Goal: Task Accomplishment & Management: Use online tool/utility

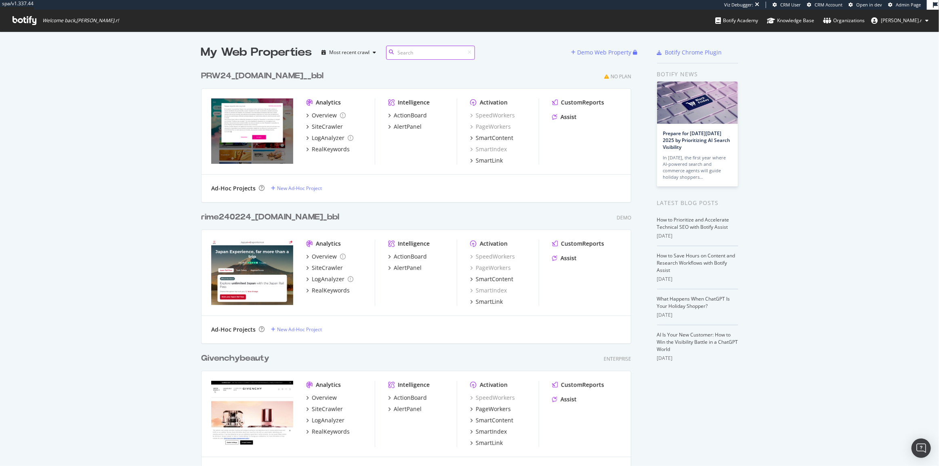
scroll to position [6509, 431]
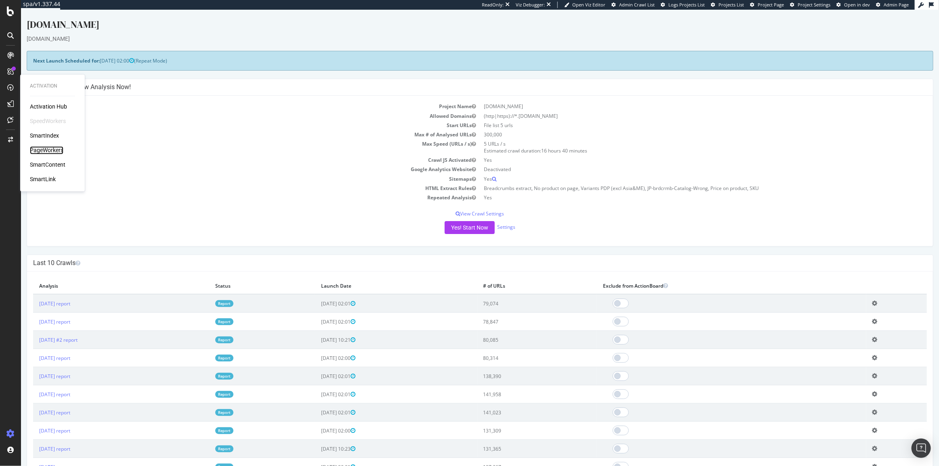
click at [44, 148] on div "PageWorkers" at bounding box center [47, 151] width 34 height 8
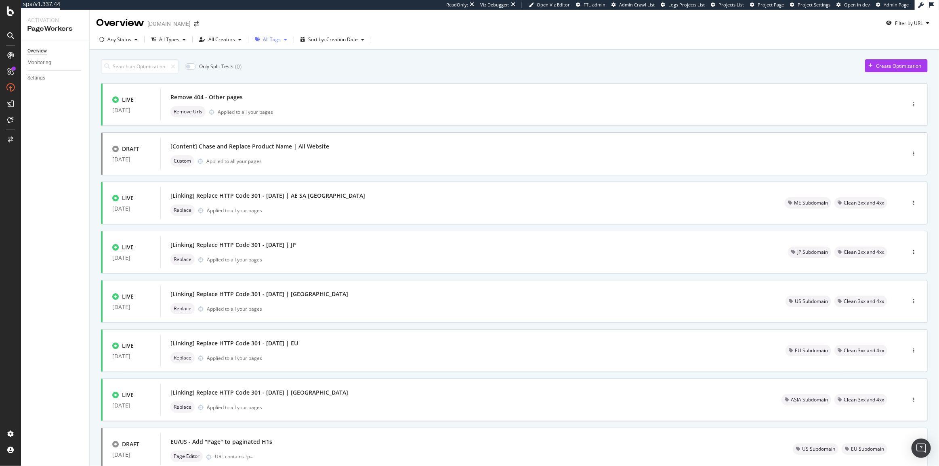
click at [273, 40] on div "All Tags" at bounding box center [272, 39] width 18 height 5
click at [271, 122] on div "Content" at bounding box center [276, 123] width 18 height 7
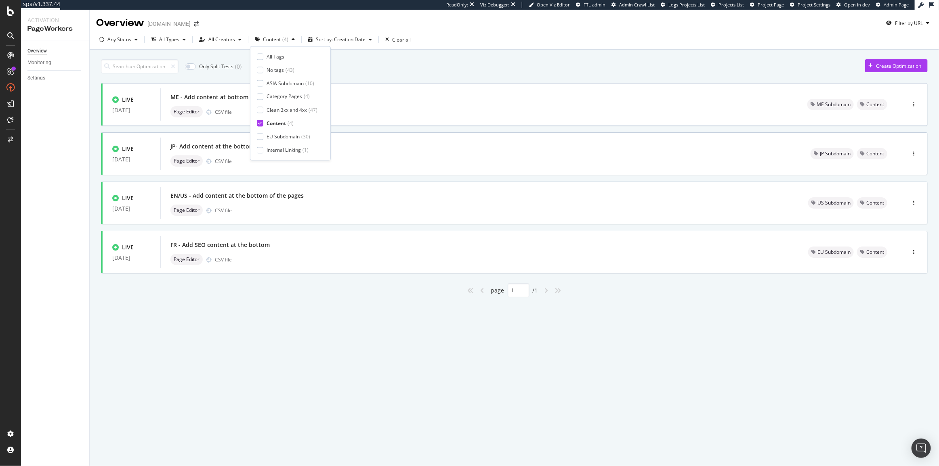
click at [540, 62] on div "Only Split Tests ( 0 ) Create Optimization" at bounding box center [514, 66] width 827 height 14
click at [287, 252] on div "FR - Add SEO content at the bottom Page Editor CSV file" at bounding box center [479, 253] width 618 height 26
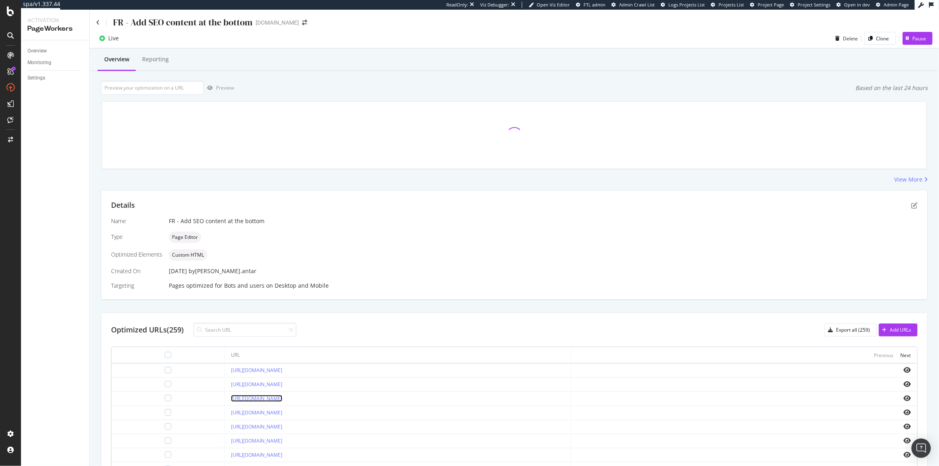
click at [269, 397] on link "[URL][DOMAIN_NAME]" at bounding box center [256, 398] width 51 height 7
click at [911, 206] on icon "pen-to-square" at bounding box center [914, 205] width 6 height 6
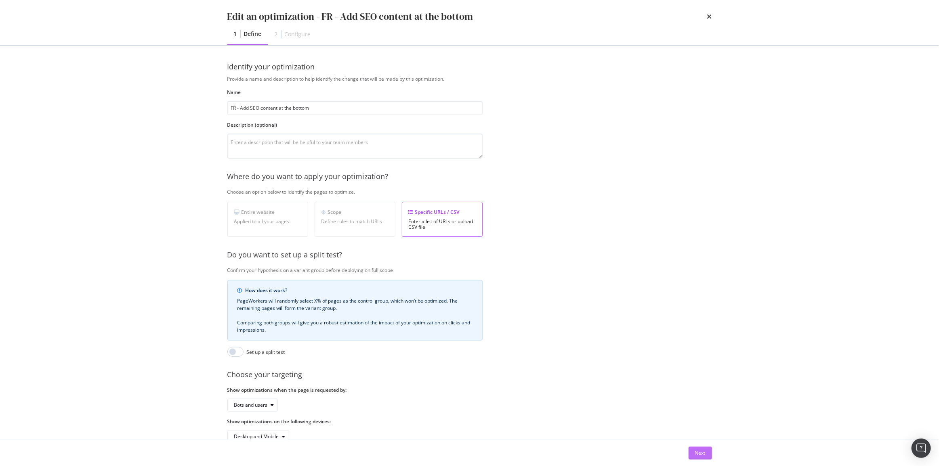
click at [696, 456] on div "Next" at bounding box center [700, 453] width 11 height 7
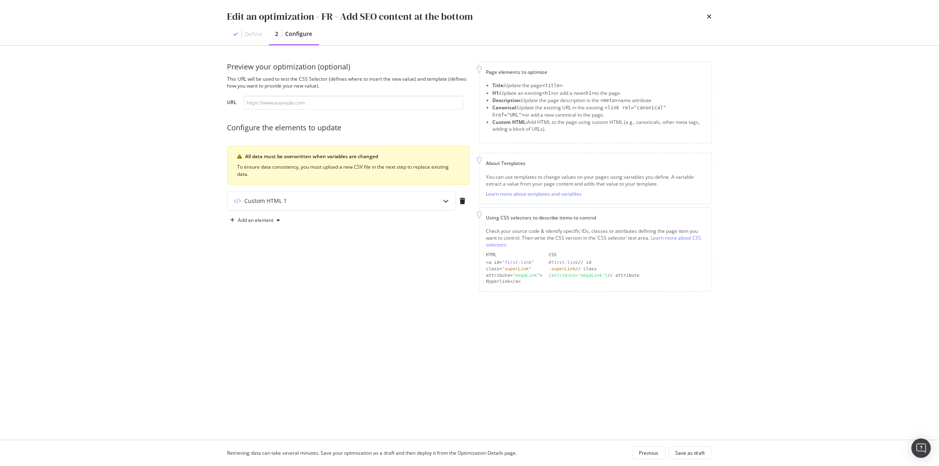
click at [364, 214] on div "Add an element" at bounding box center [348, 220] width 242 height 13
click at [363, 197] on div "Custom HTML 1" at bounding box center [326, 201] width 196 height 8
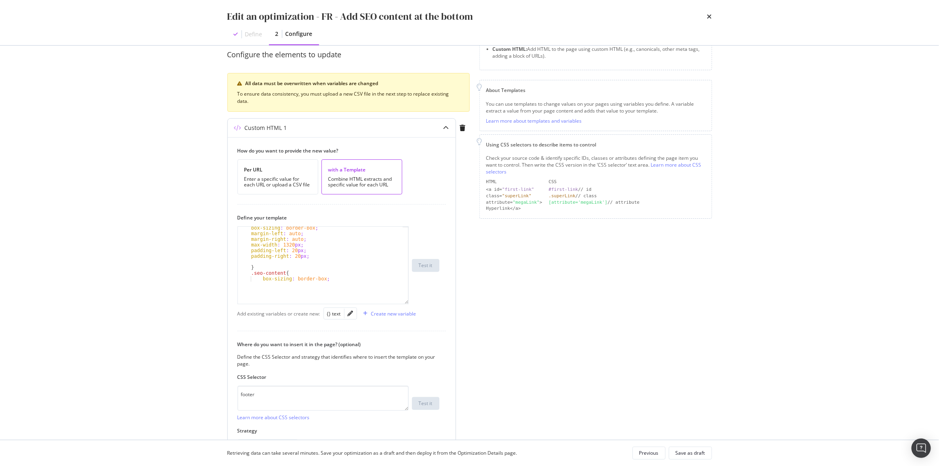
scroll to position [15, 0]
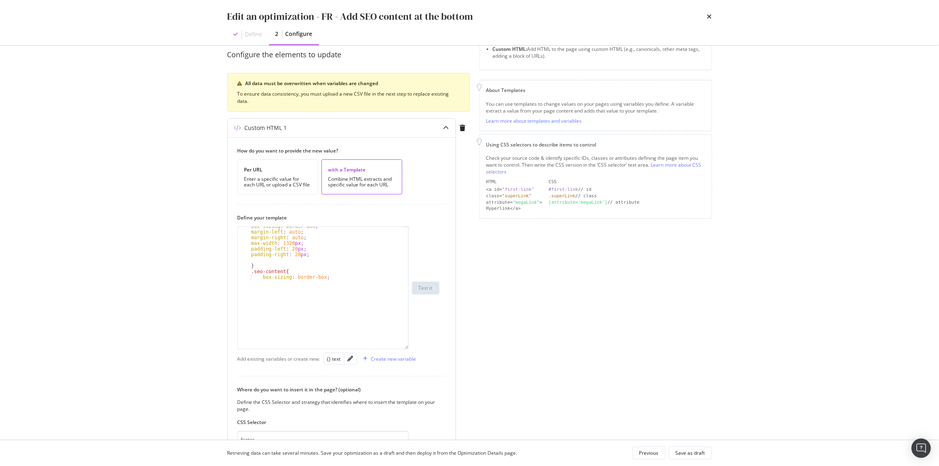
drag, startPoint x: 406, startPoint y: 275, endPoint x: 408, endPoint y: 347, distance: 72.3
click at [408, 347] on div "box-sizing : border-box ; margin-left : auto ; margin-right : auto ; max-width …" at bounding box center [322, 288] width 171 height 123
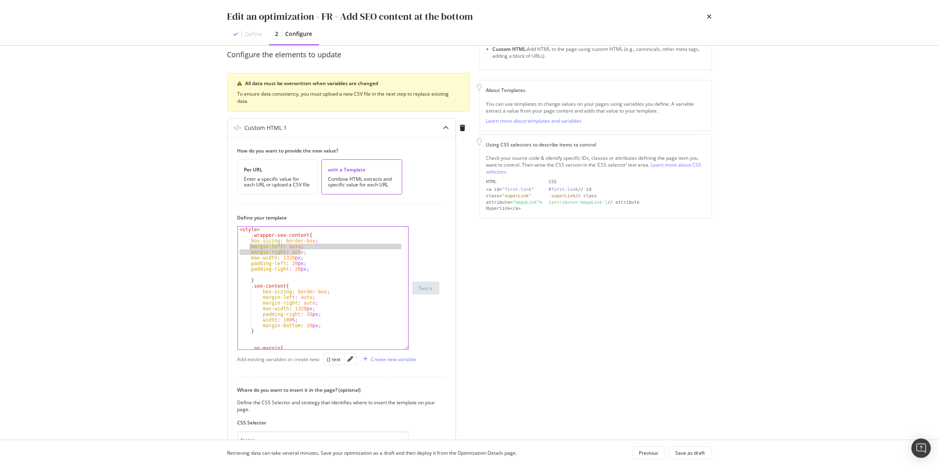
drag, startPoint x: 303, startPoint y: 251, endPoint x: 249, endPoint y: 246, distance: 54.4
click at [249, 246] on div "< style > .wrapper-seo-content { box-sizing : border-box ; margin-left : auto ;…" at bounding box center [320, 294] width 165 height 134
paste textarea ": 0"
drag, startPoint x: 319, startPoint y: 308, endPoint x: 230, endPoint y: 308, distance: 88.5
click at [230, 308] on div "How do you want to provide the new value? Per URL Enter a specific value for ea…" at bounding box center [342, 322] width 228 height 371
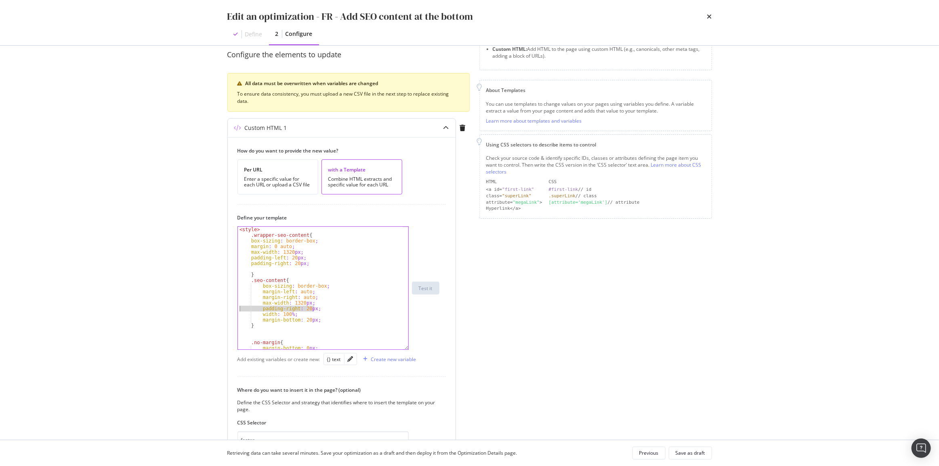
type textarea "padding-right: 20px;"
drag, startPoint x: 317, startPoint y: 314, endPoint x: 230, endPoint y: 312, distance: 87.3
click at [230, 312] on div "How do you want to provide the new value? Per URL Enter a specific value for ea…" at bounding box center [342, 322] width 228 height 371
type textarea "margin-bottom: 20px;"
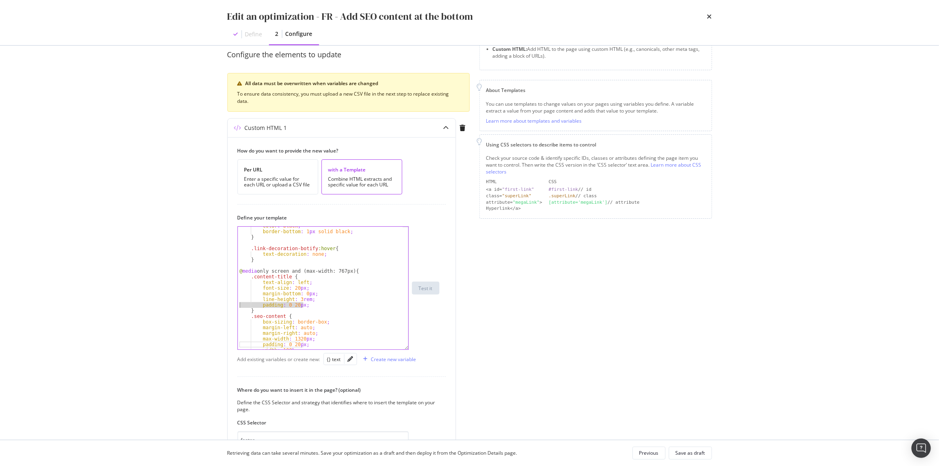
drag, startPoint x: 308, startPoint y: 305, endPoint x: 214, endPoint y: 303, distance: 94.1
click at [214, 303] on div "Preview your optimization (optional) This URL will be used to test the CSS Sele…" at bounding box center [469, 243] width 517 height 395
type textarea "padding: 0 20px;"
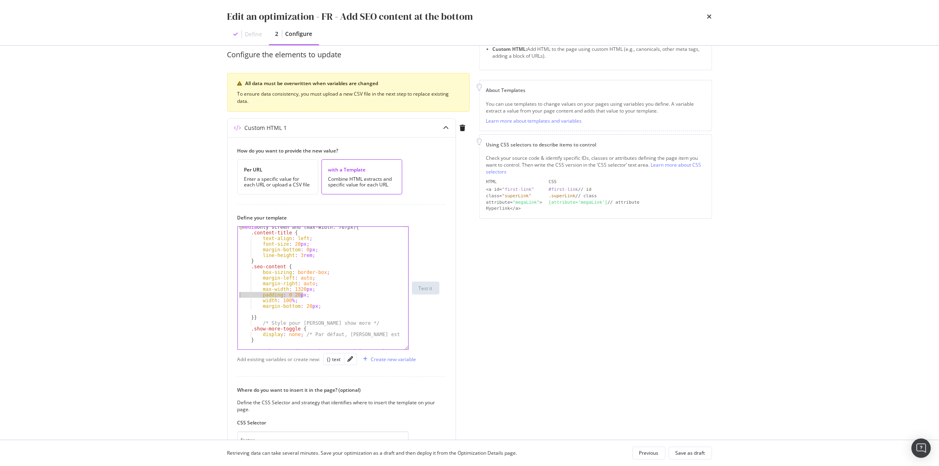
drag, startPoint x: 308, startPoint y: 296, endPoint x: 216, endPoint y: 295, distance: 91.7
click at [216, 295] on div "Preview your optimization (optional) This URL will be used to test the CSS Sele…" at bounding box center [469, 243] width 517 height 395
type textarea "padding: 0 20px;"
drag, startPoint x: 294, startPoint y: 246, endPoint x: 249, endPoint y: 249, distance: 44.9
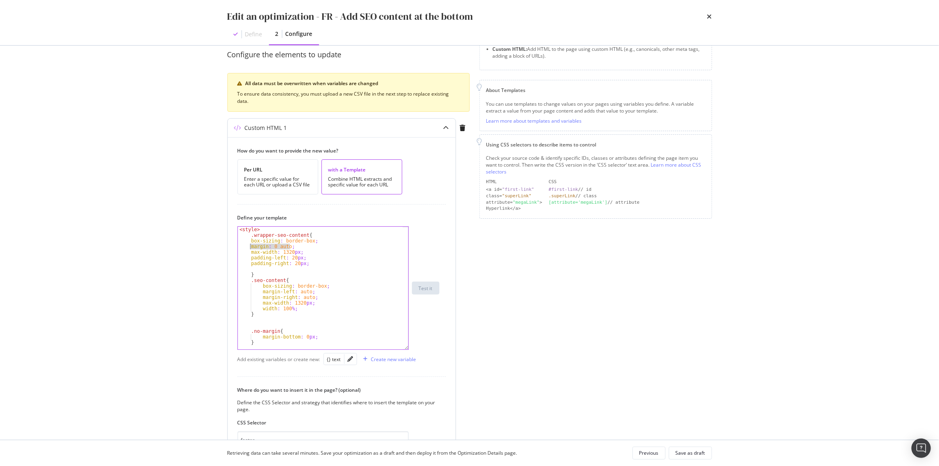
click at [249, 249] on div "< style > .wrapper-seo-content { box-sizing : border-box ; margin : 0 auto ; ma…" at bounding box center [320, 294] width 165 height 134
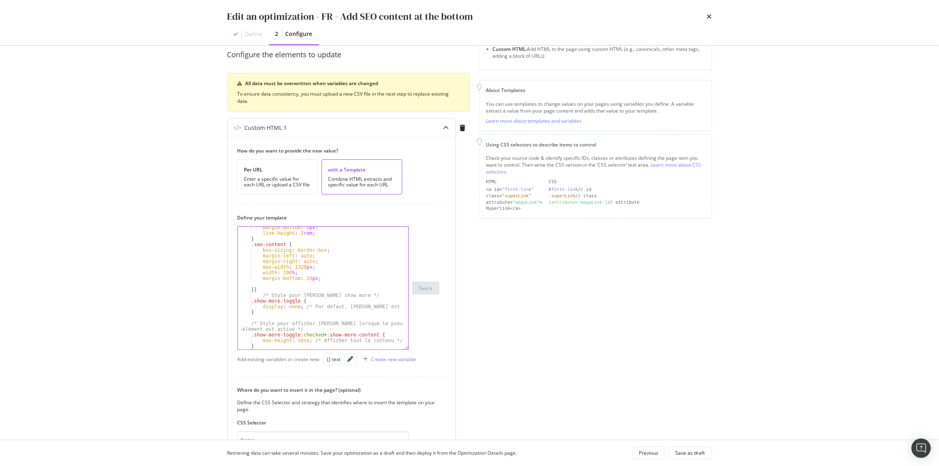
scroll to position [330, 0]
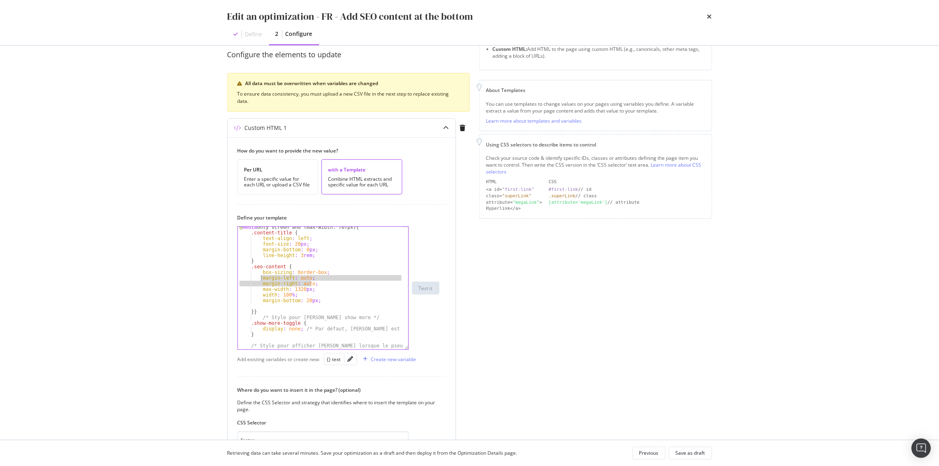
drag, startPoint x: 314, startPoint y: 283, endPoint x: 260, endPoint y: 279, distance: 54.3
click at [260, 279] on div "@ media only screen and (max-width: 767px) { .content-title { text-align : left…" at bounding box center [320, 295] width 165 height 140
paste textarea ": 0"
drag, startPoint x: 317, startPoint y: 295, endPoint x: 228, endPoint y: 297, distance: 88.9
click at [228, 297] on div "How do you want to provide the new value? Per URL Enter a specific value for ea…" at bounding box center [342, 322] width 228 height 371
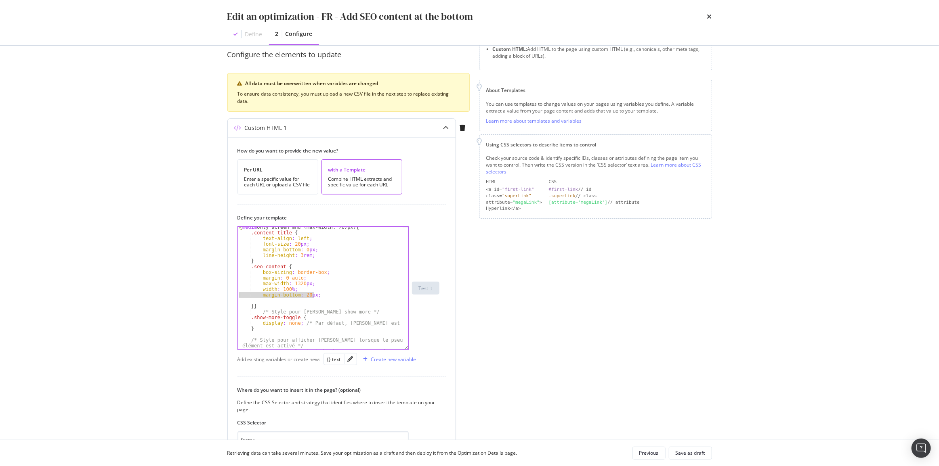
type textarea "margin-bottom: 20px;"
type textarea "width: 100%;"
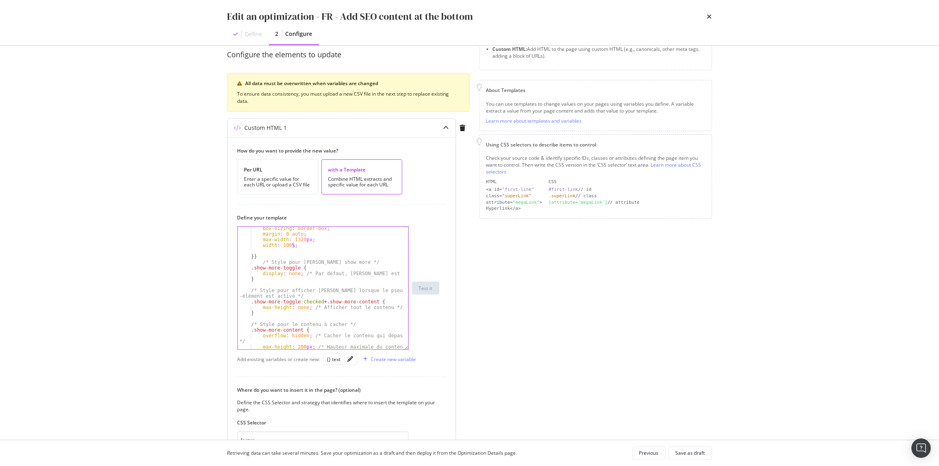
scroll to position [485, 0]
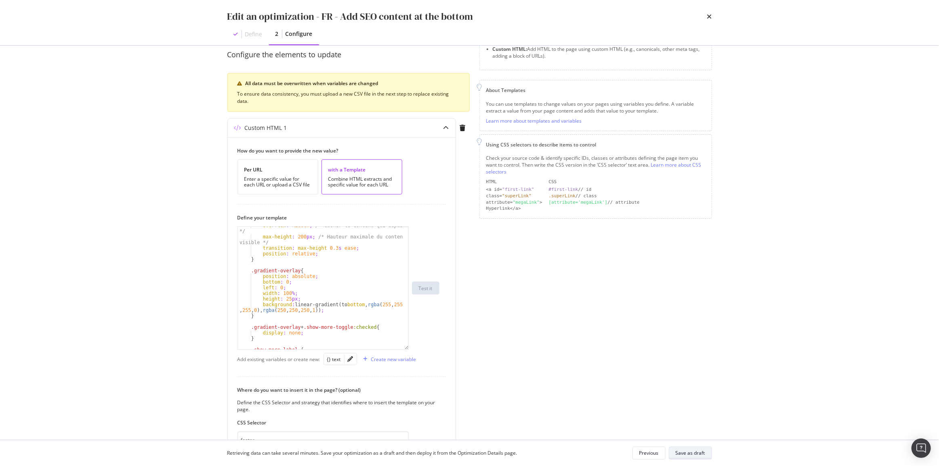
click at [693, 452] on div "Save as draft" at bounding box center [690, 453] width 29 height 7
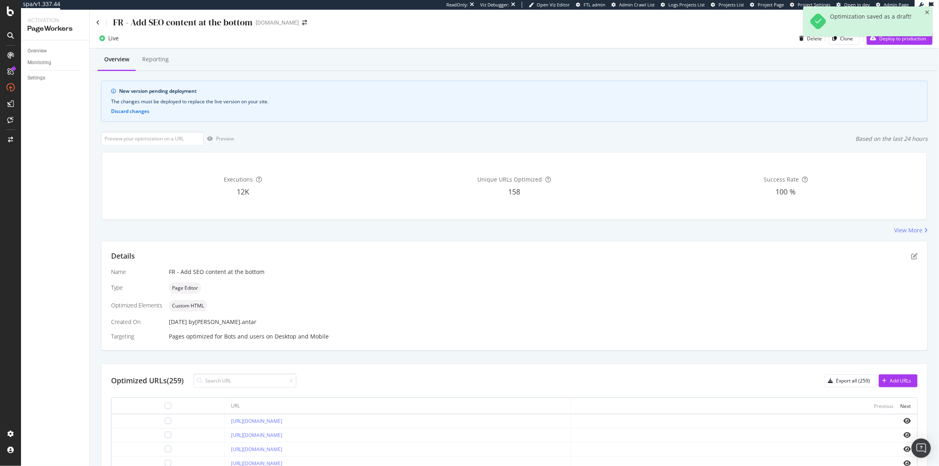
click at [913, 46] on div "Live Delete Clone Deploy to production" at bounding box center [514, 40] width 849 height 16
click at [911, 43] on div "Deploy to production" at bounding box center [896, 38] width 59 height 12
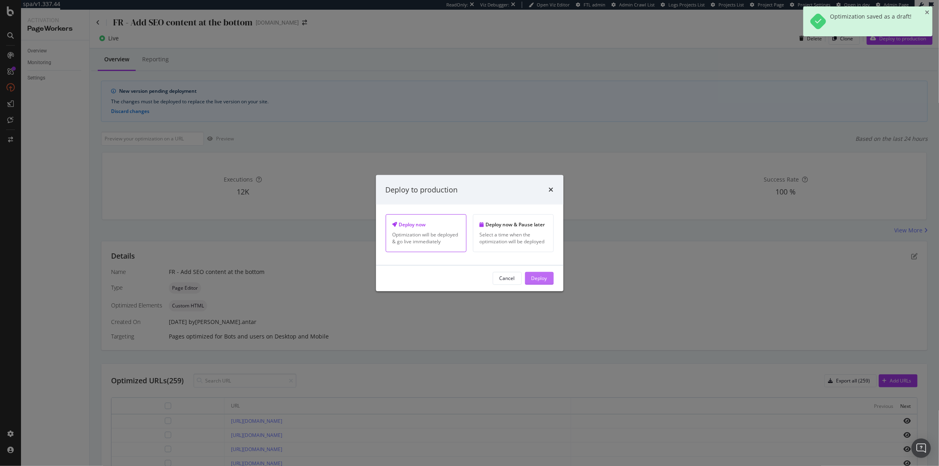
click at [538, 283] on div "Deploy" at bounding box center [540, 279] width 16 height 12
